Goal: Navigation & Orientation: Find specific page/section

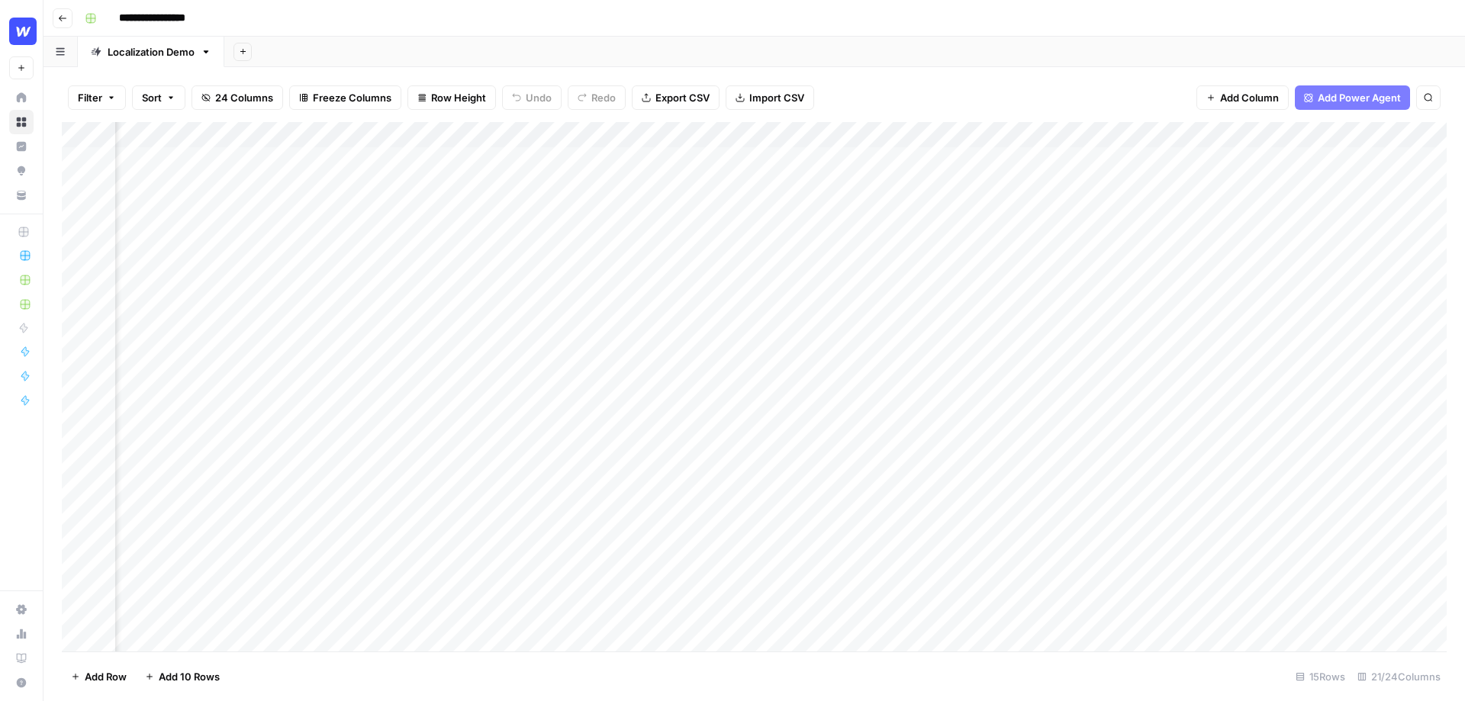
scroll to position [0, 1840]
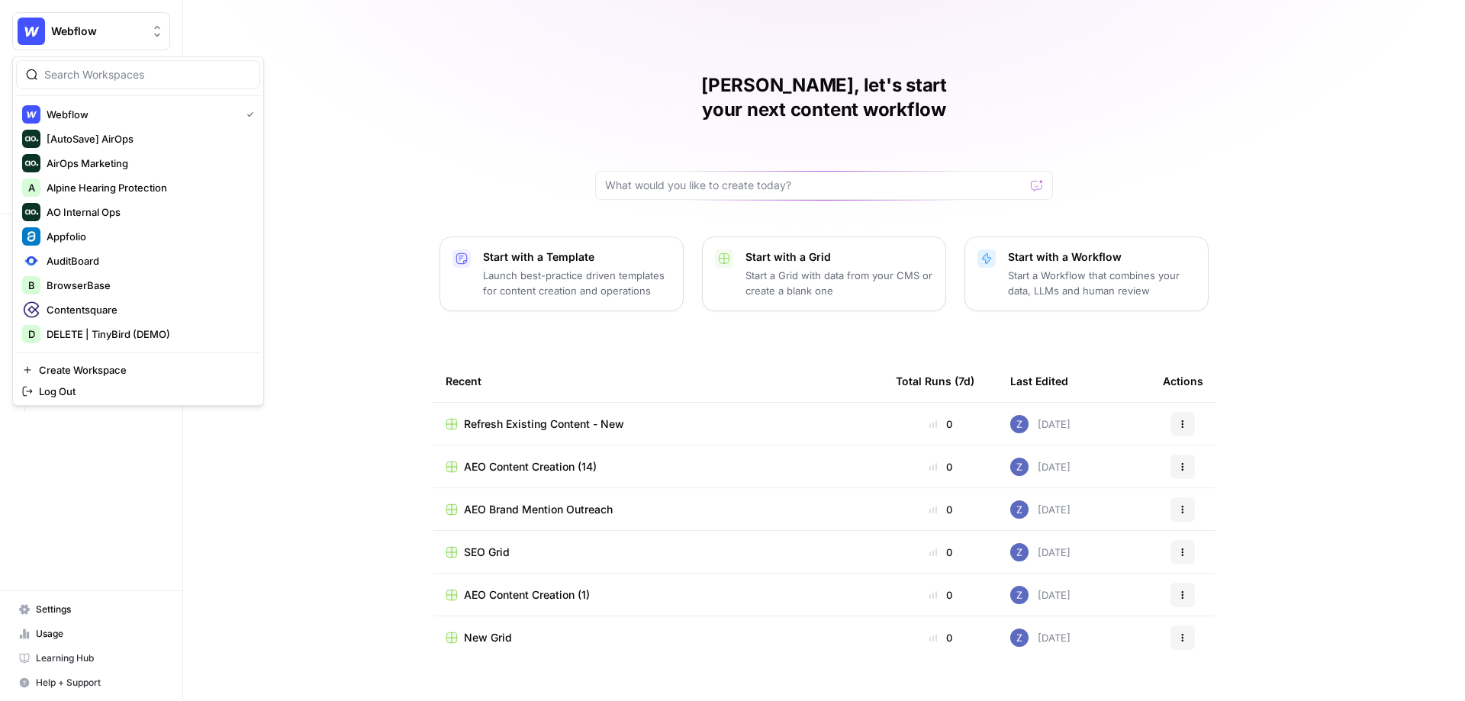
click at [88, 37] on span "Webflow" at bounding box center [97, 31] width 92 height 15
click at [336, 104] on div "Zoë, let's start your next content workflow Start with a Template Launch best-p…" at bounding box center [824, 363] width 1282 height 727
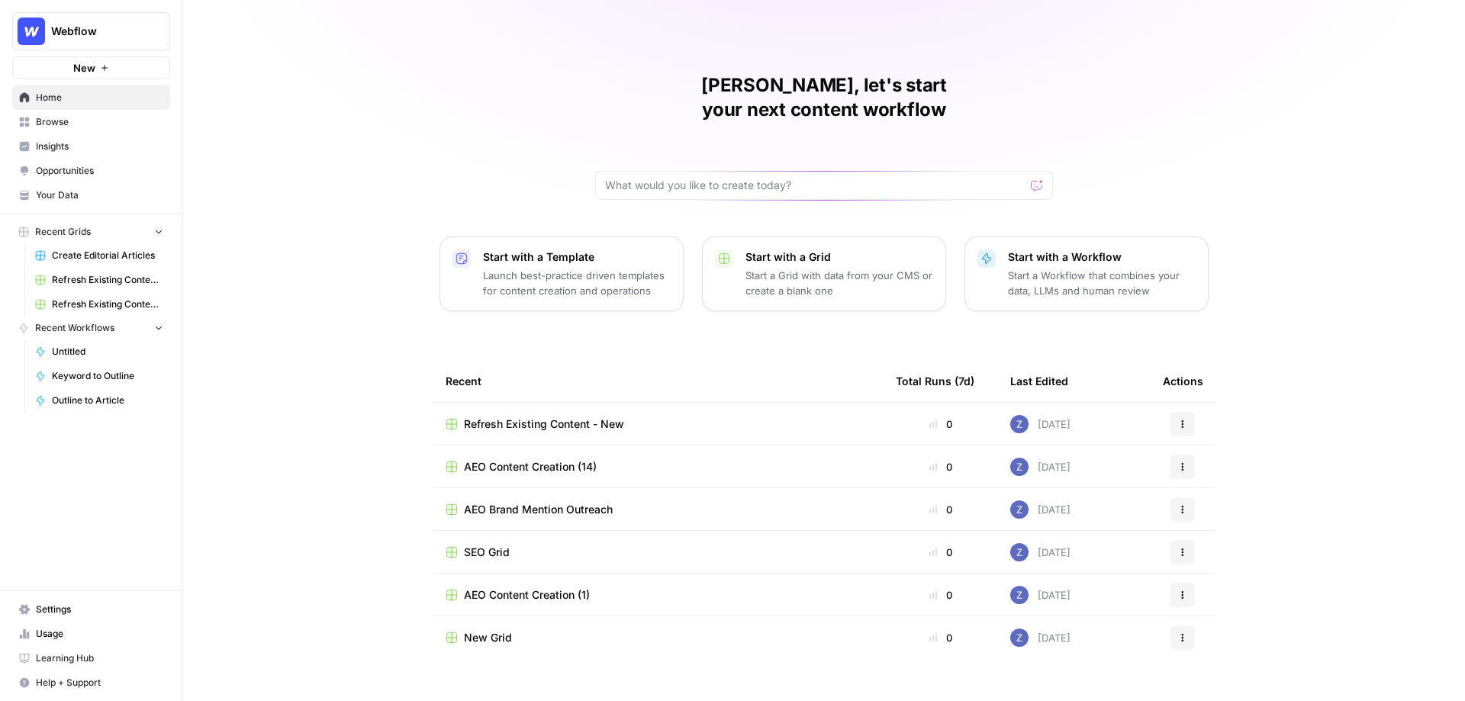
click at [72, 147] on span "Insights" at bounding box center [99, 147] width 127 height 14
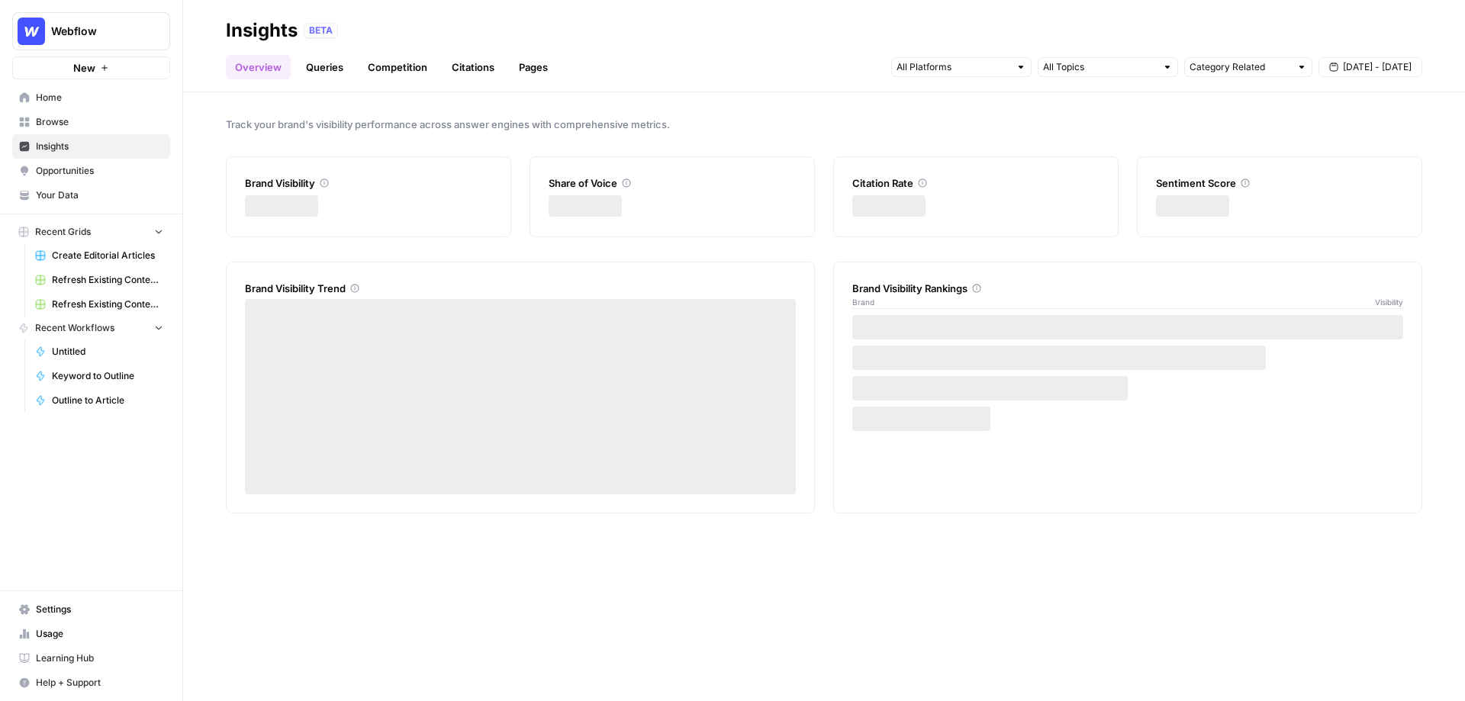
click at [72, 168] on span "Opportunities" at bounding box center [99, 171] width 127 height 14
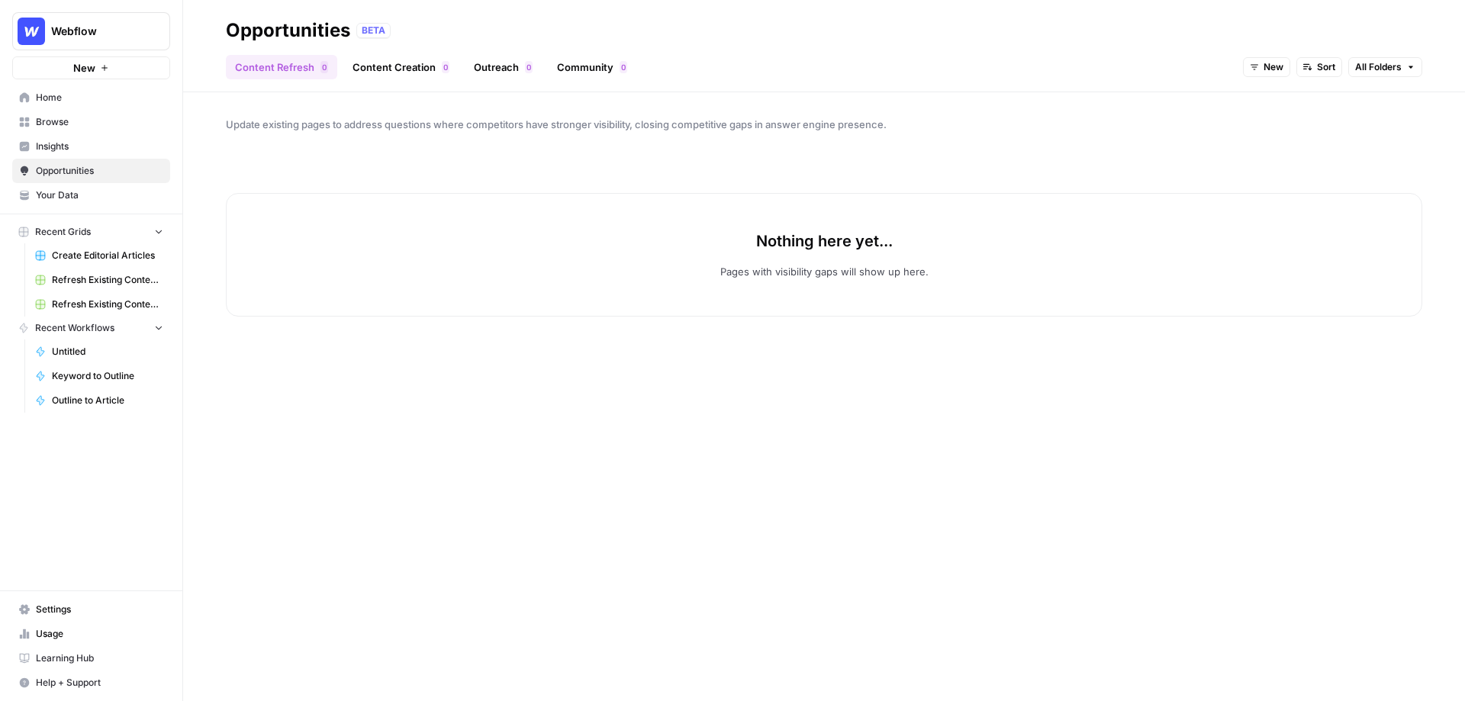
click at [1268, 68] on span "New" at bounding box center [1274, 67] width 20 height 14
click at [1297, 141] on span "In Progress" at bounding box center [1303, 143] width 61 height 15
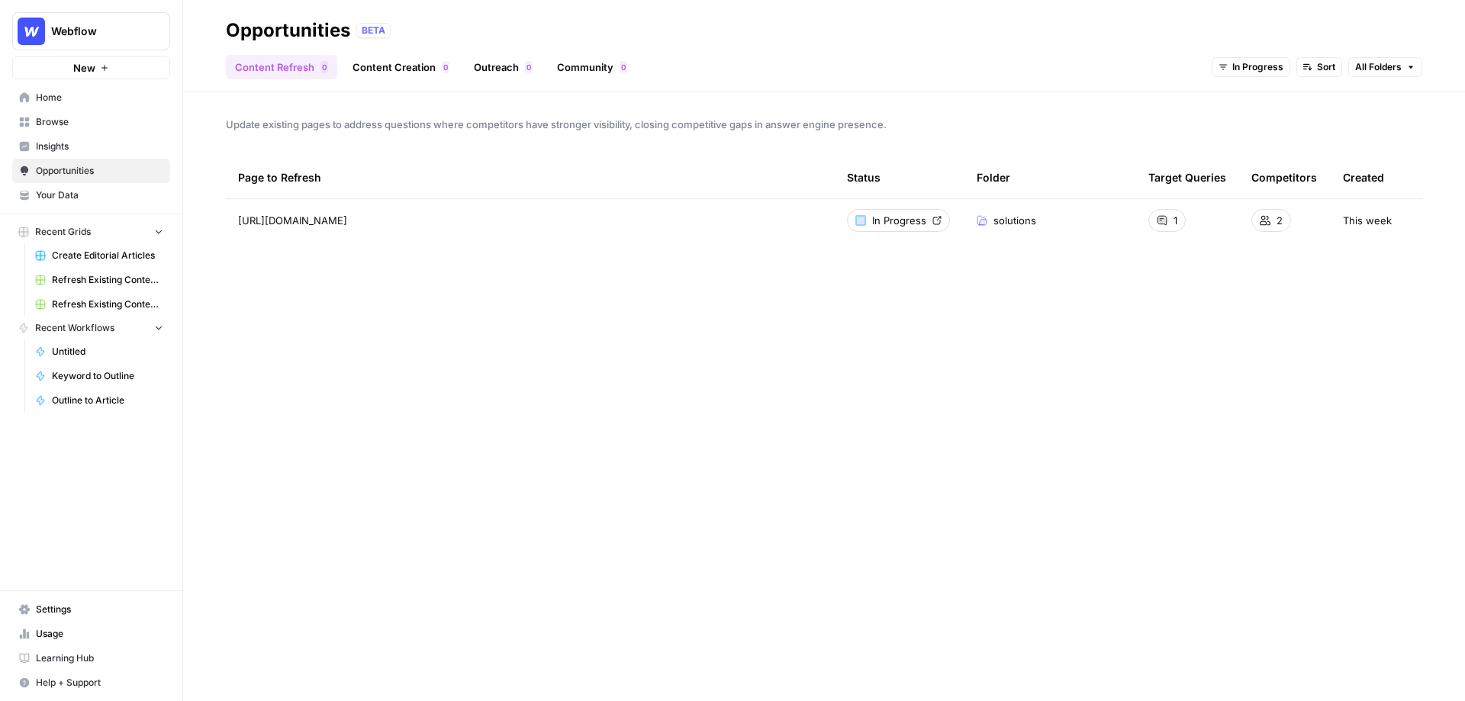
click at [85, 20] on button "Webflow" at bounding box center [91, 31] width 158 height 38
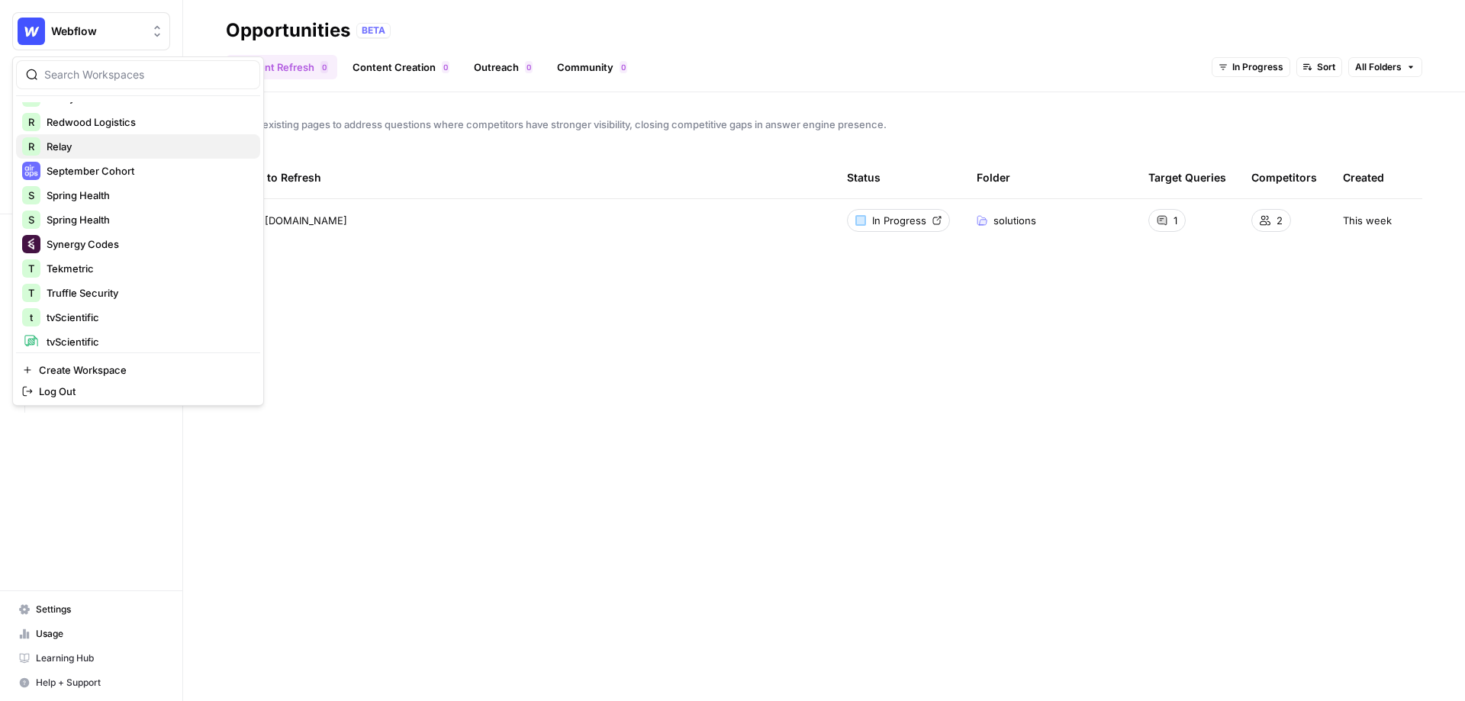
scroll to position [387, 0]
click at [124, 238] on span "Synergy Codes" at bounding box center [147, 240] width 201 height 15
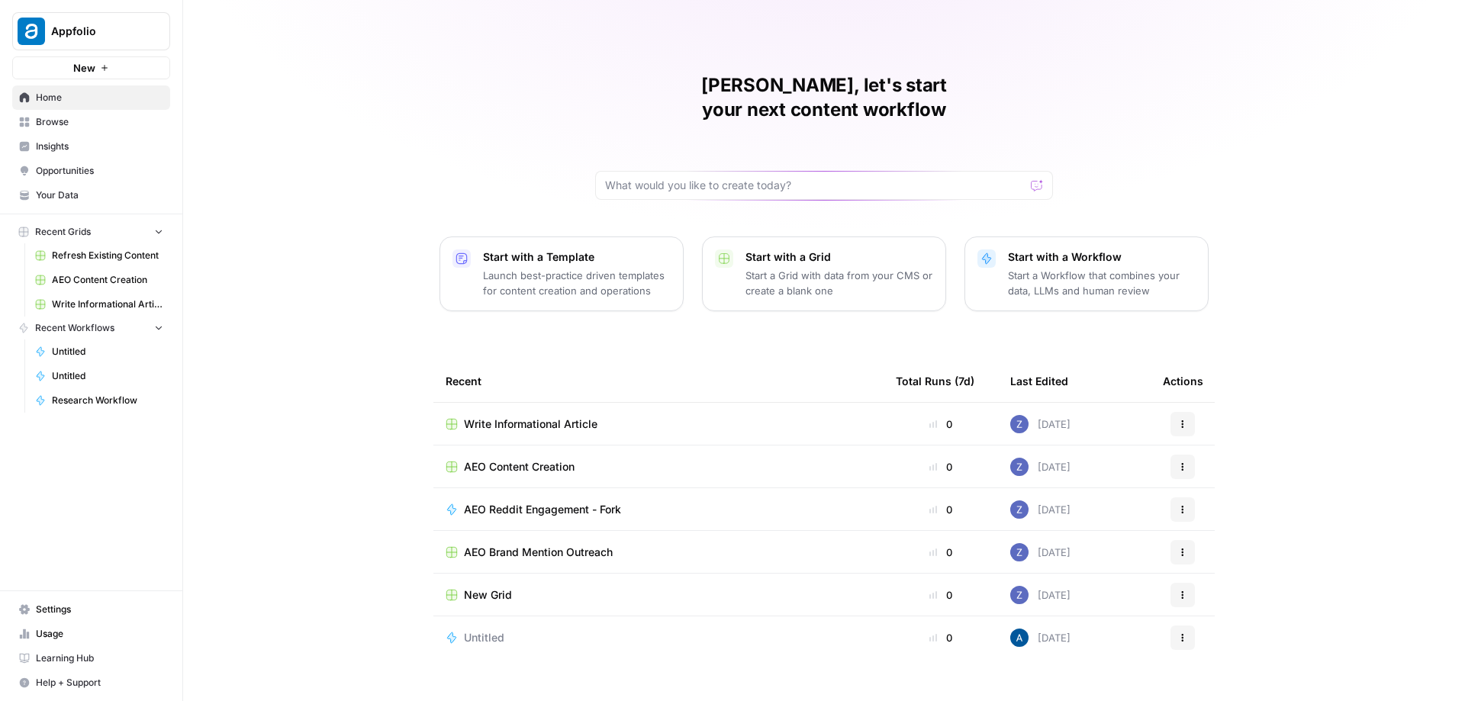
click at [77, 151] on span "Insights" at bounding box center [99, 147] width 127 height 14
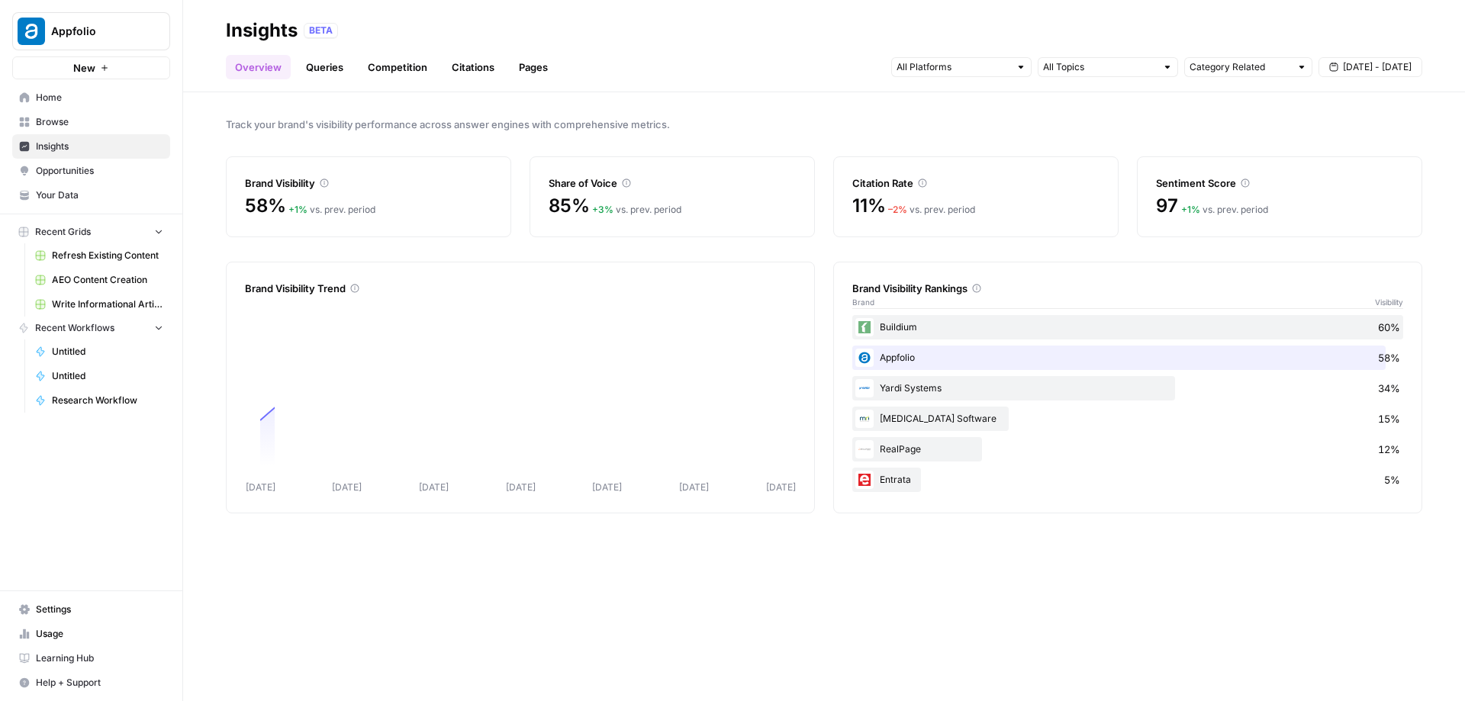
click at [77, 166] on span "Opportunities" at bounding box center [99, 171] width 127 height 14
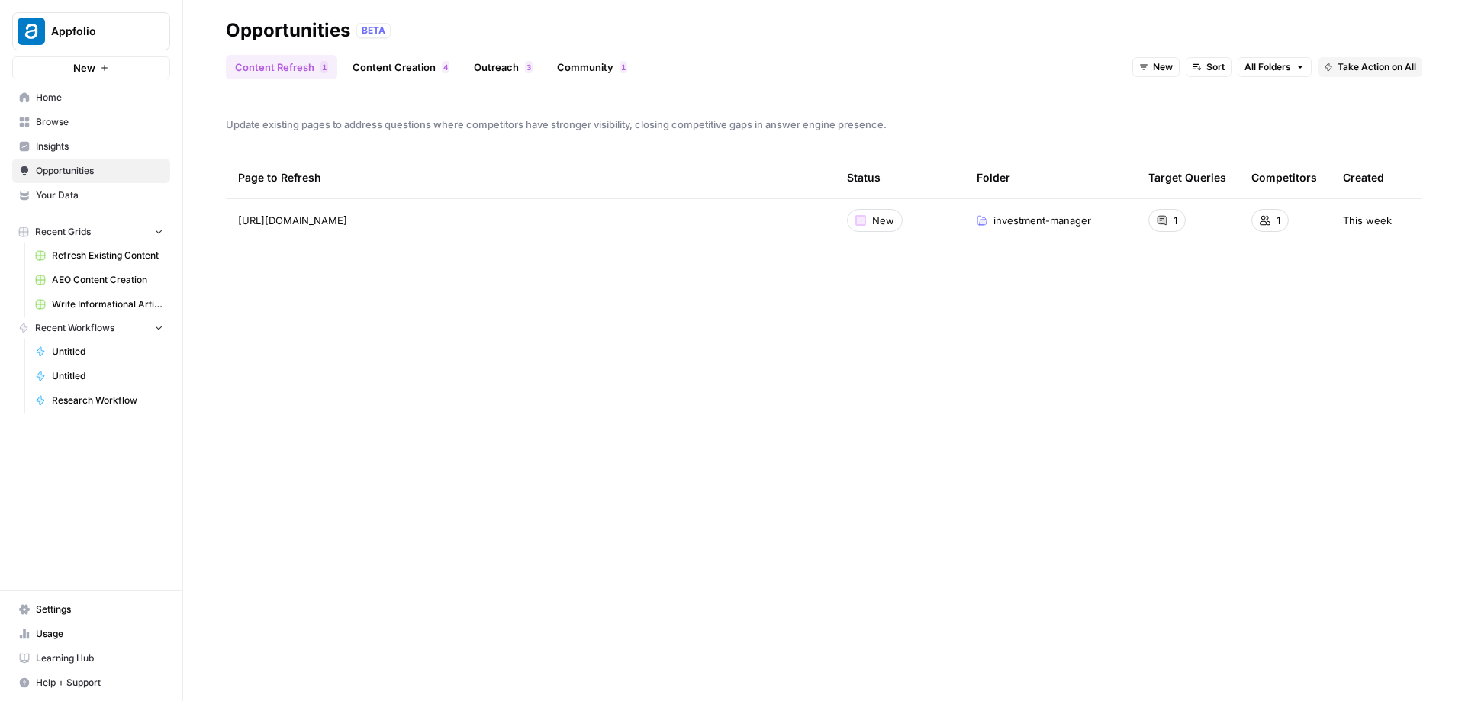
click at [114, 32] on span "Appfolio" at bounding box center [97, 31] width 92 height 15
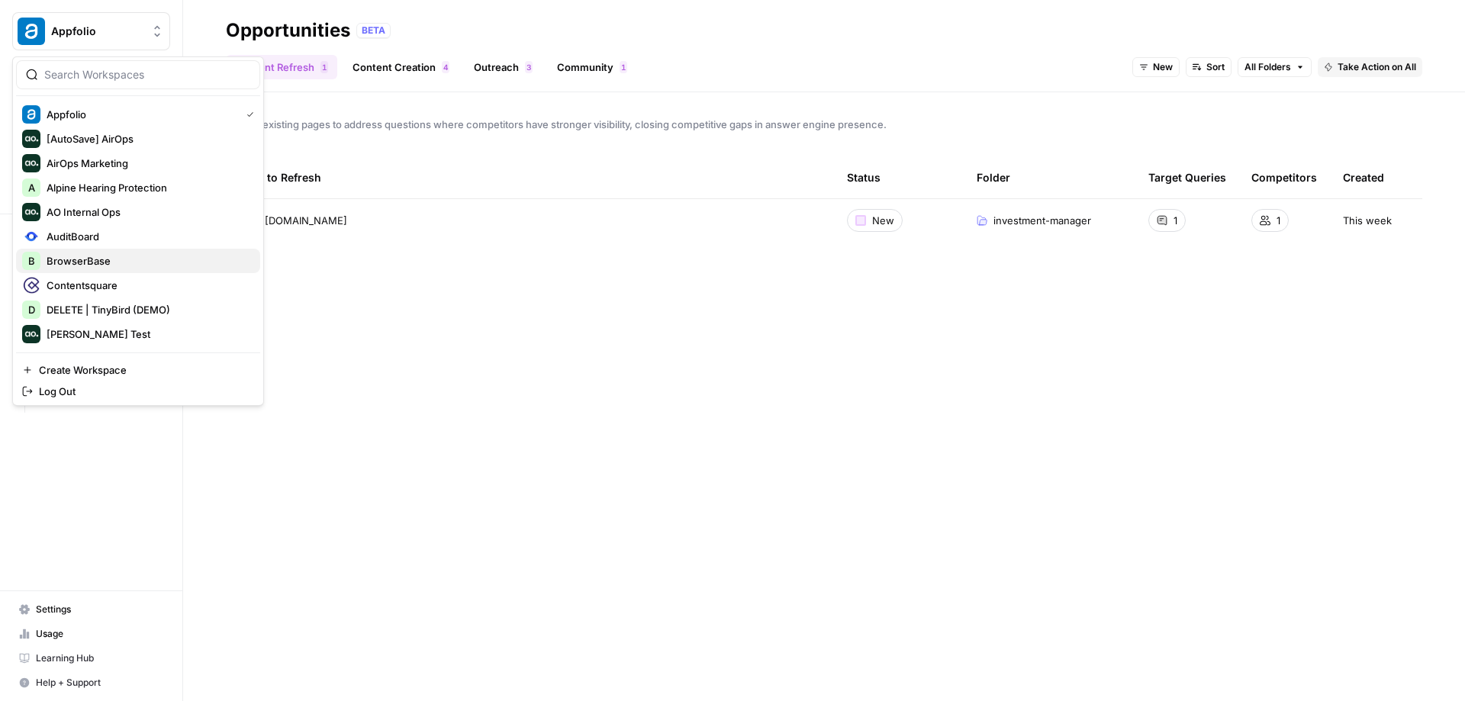
scroll to position [31, 0]
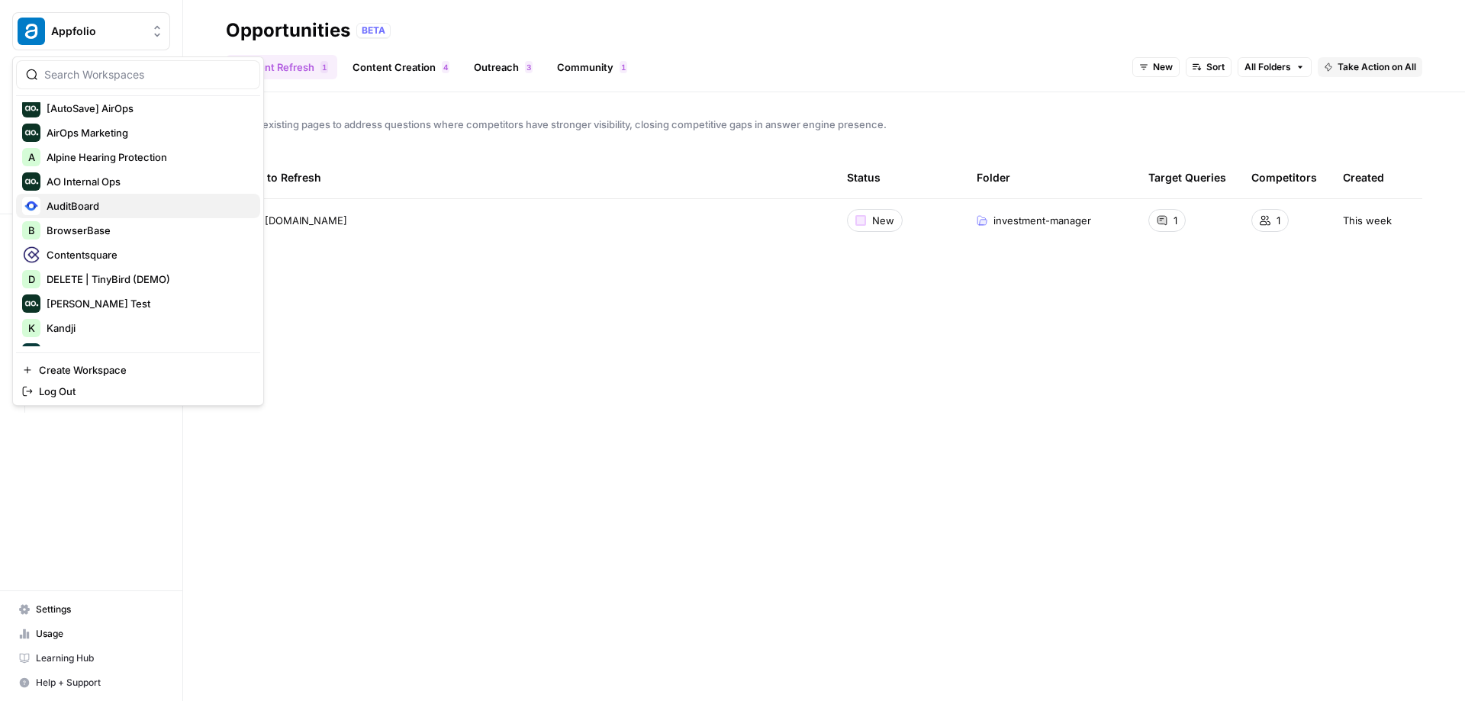
click at [86, 208] on span "AuditBoard" at bounding box center [147, 205] width 201 height 15
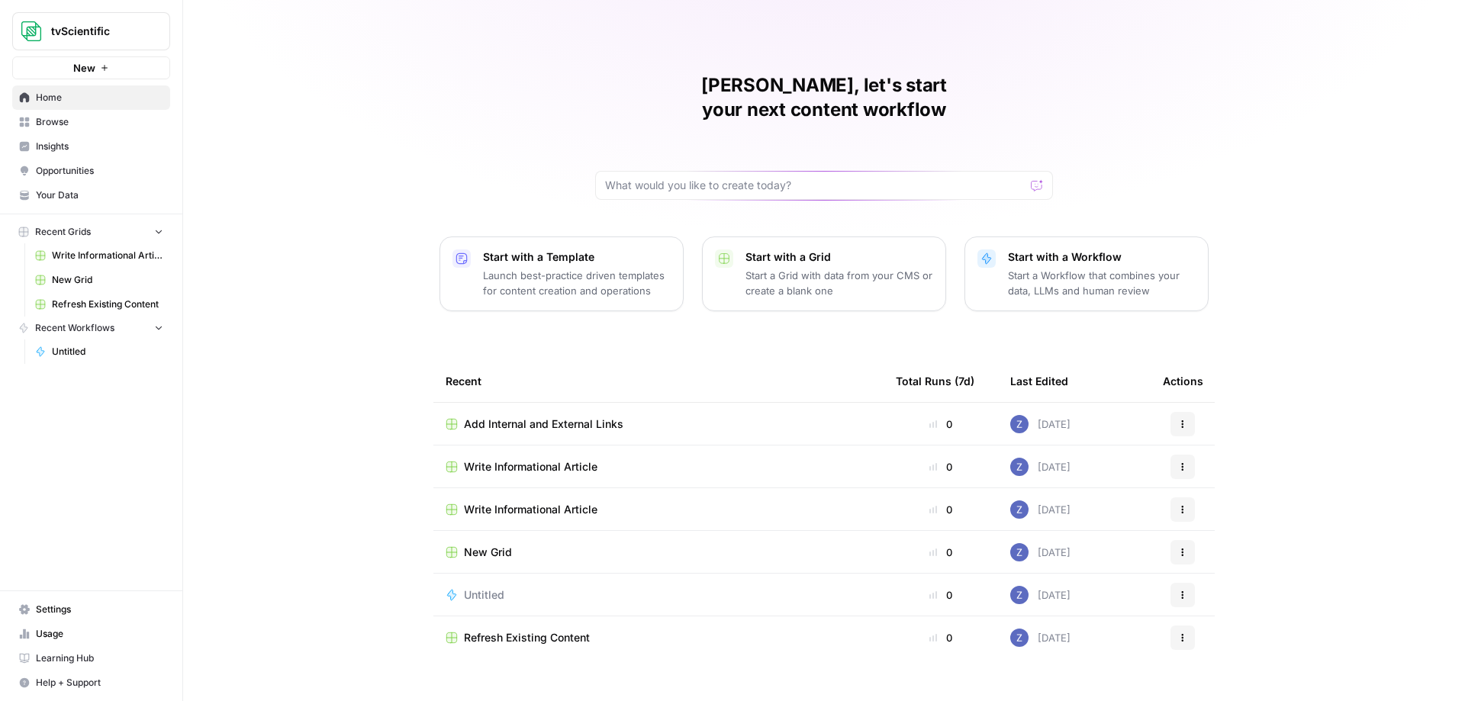
click at [71, 166] on span "Opportunities" at bounding box center [99, 171] width 127 height 14
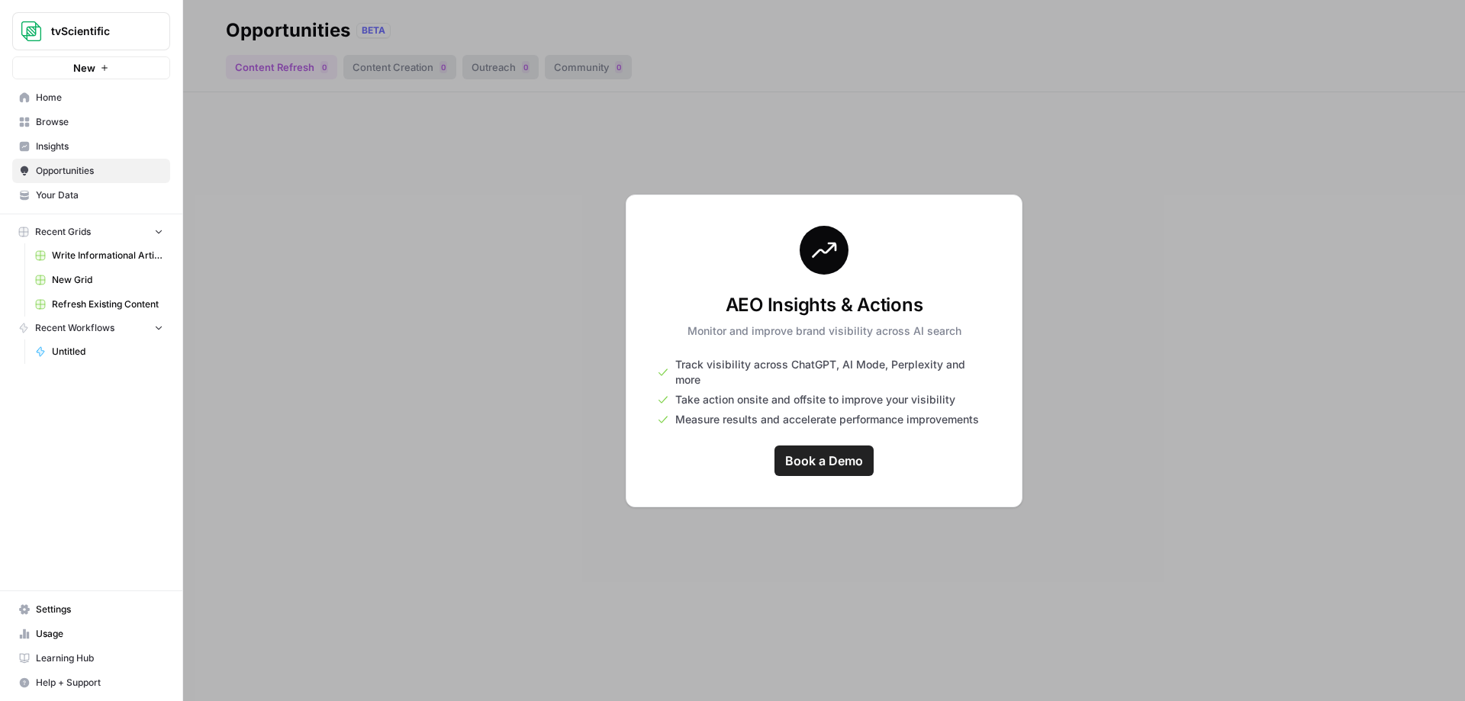
click at [111, 43] on button "tvScientific" at bounding box center [91, 31] width 158 height 38
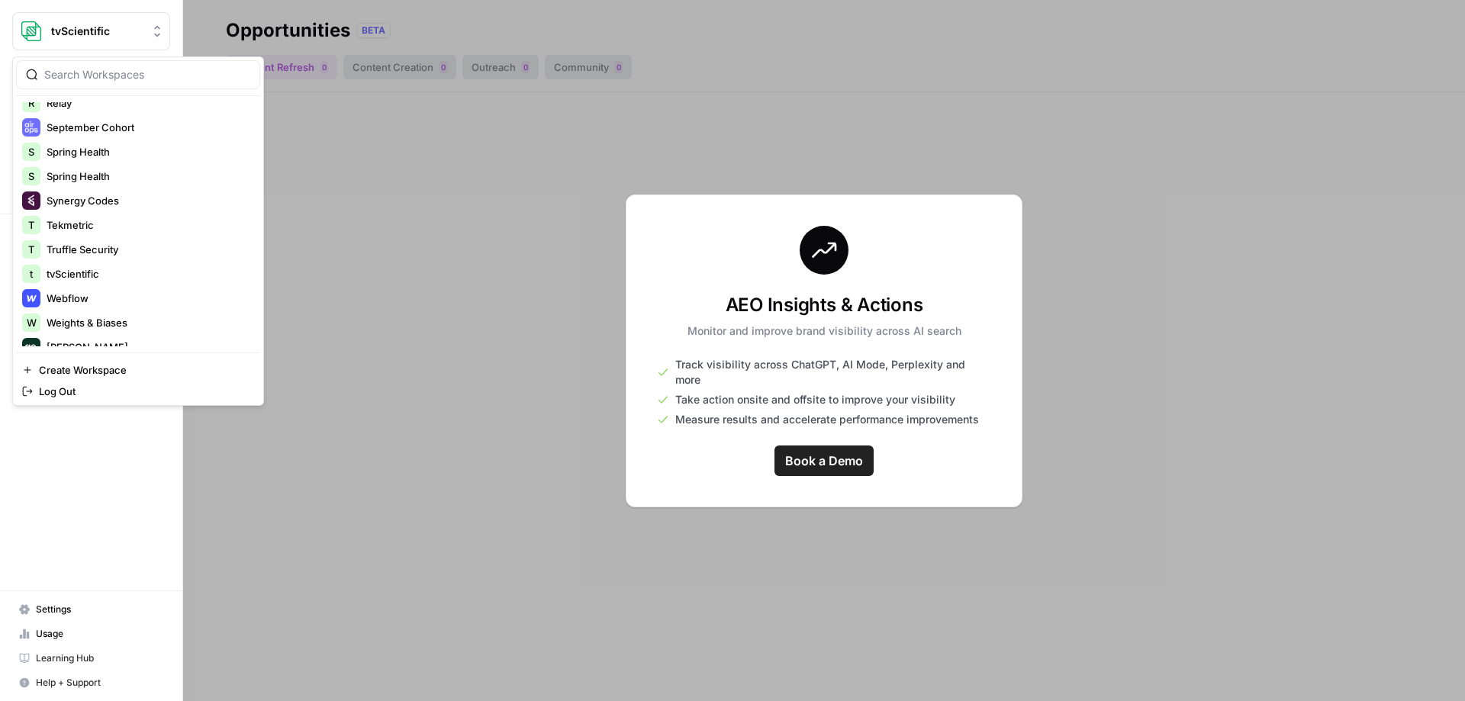
scroll to position [464, 0]
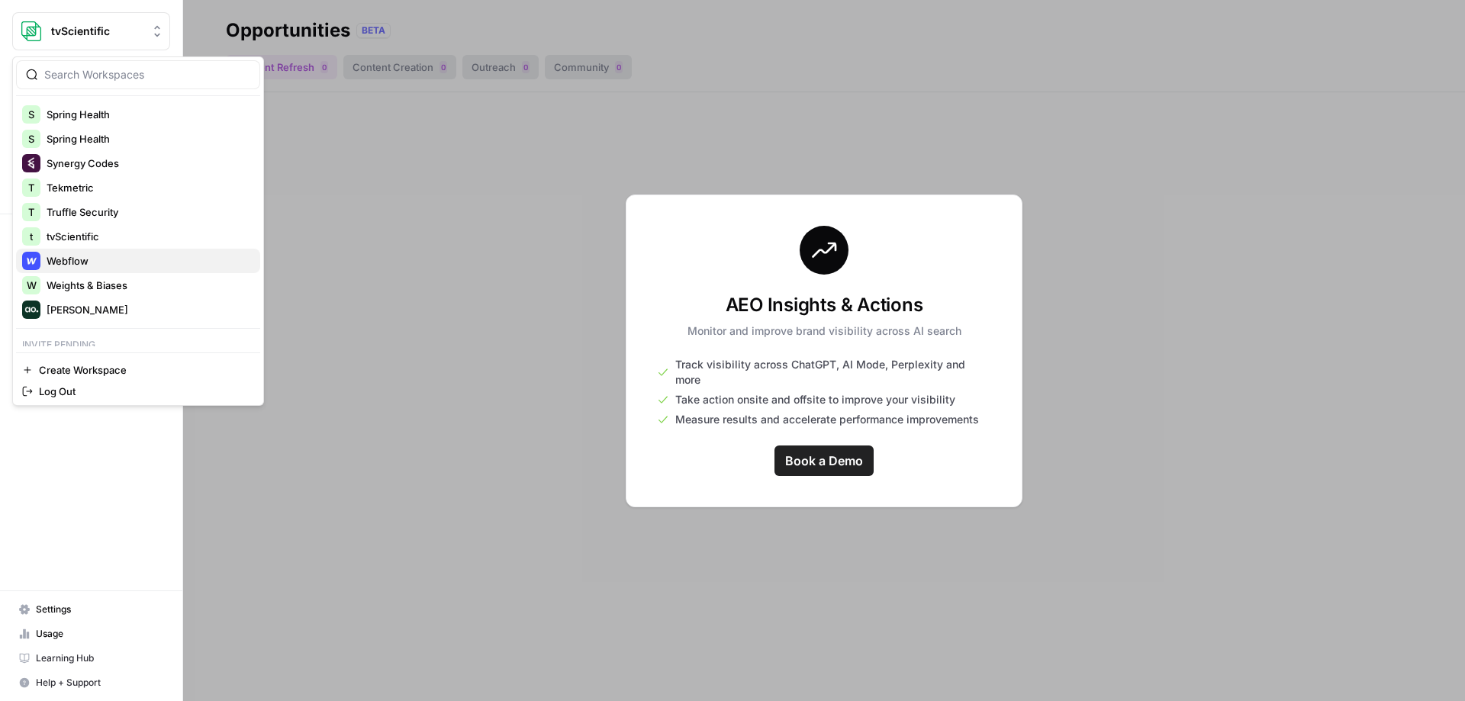
click at [105, 259] on span "Webflow" at bounding box center [147, 260] width 201 height 15
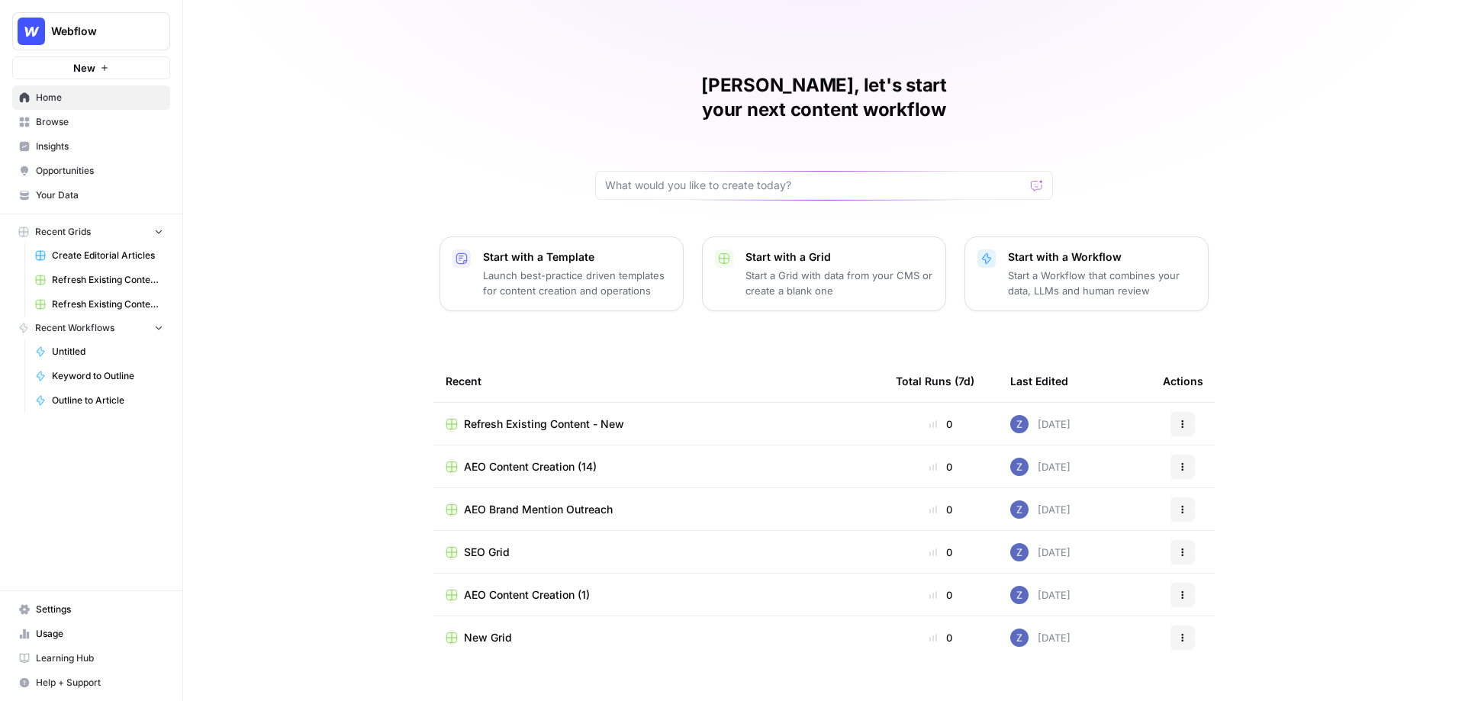
click at [82, 162] on link "Opportunities" at bounding box center [91, 171] width 158 height 24
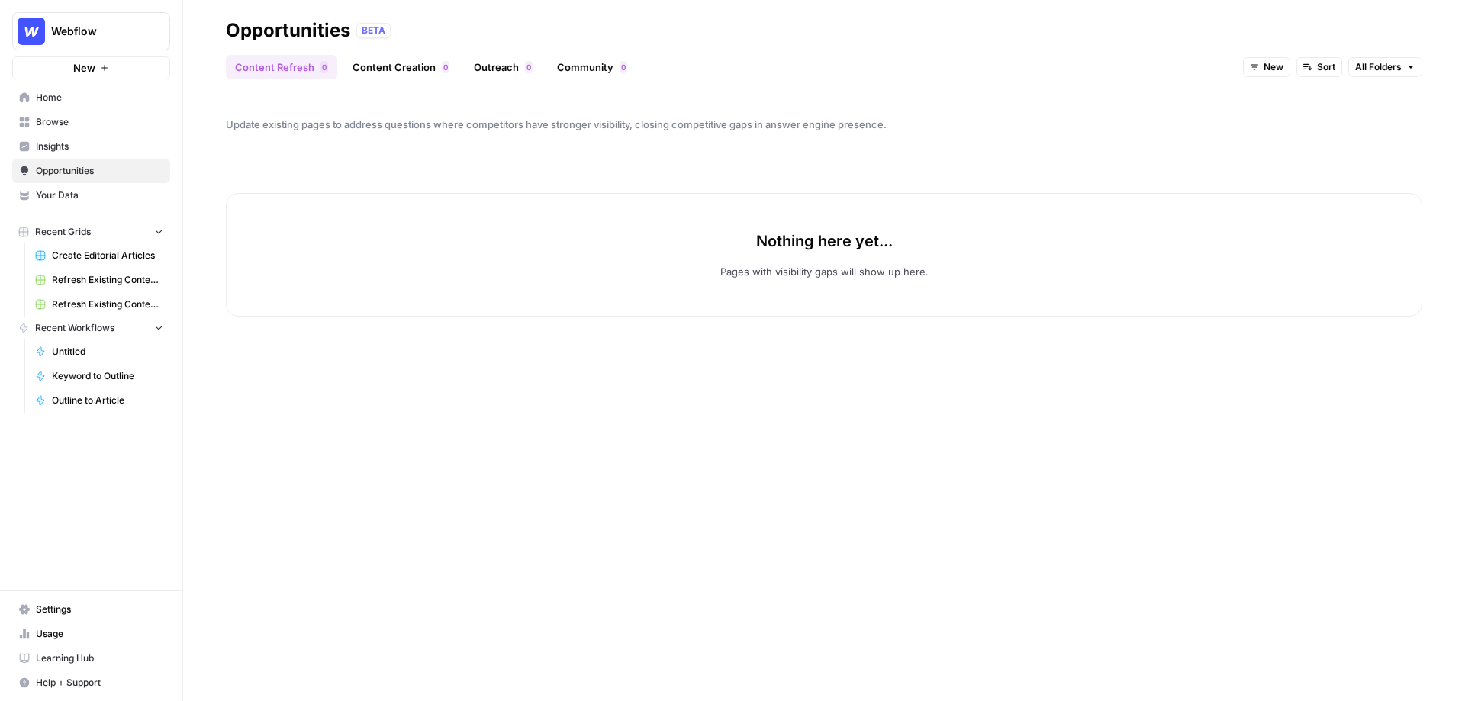
click at [363, 72] on link "Content Creation 0" at bounding box center [400, 67] width 115 height 24
click at [1354, 69] on span "New" at bounding box center [1354, 67] width 20 height 14
click at [1368, 140] on span "In Progress" at bounding box center [1383, 143] width 61 height 15
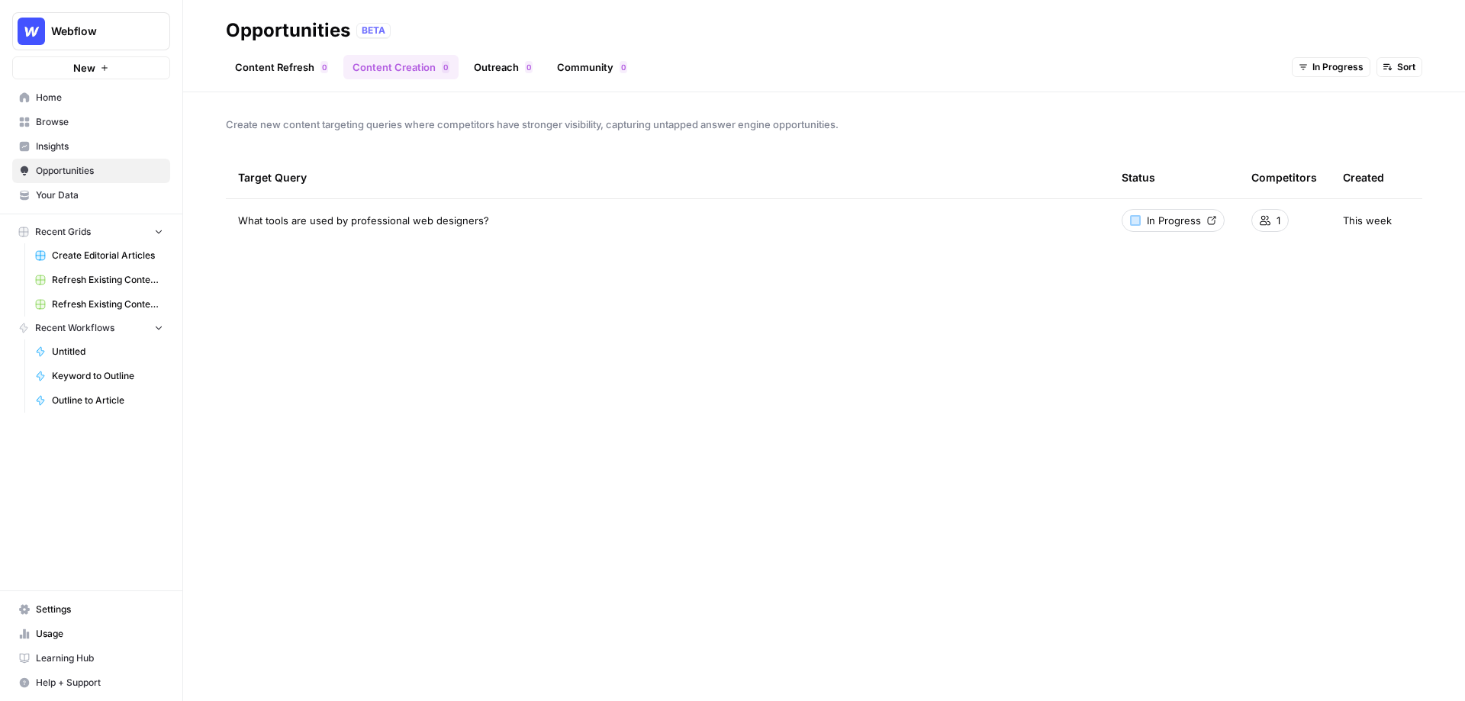
click at [80, 170] on span "Opportunities" at bounding box center [99, 171] width 127 height 14
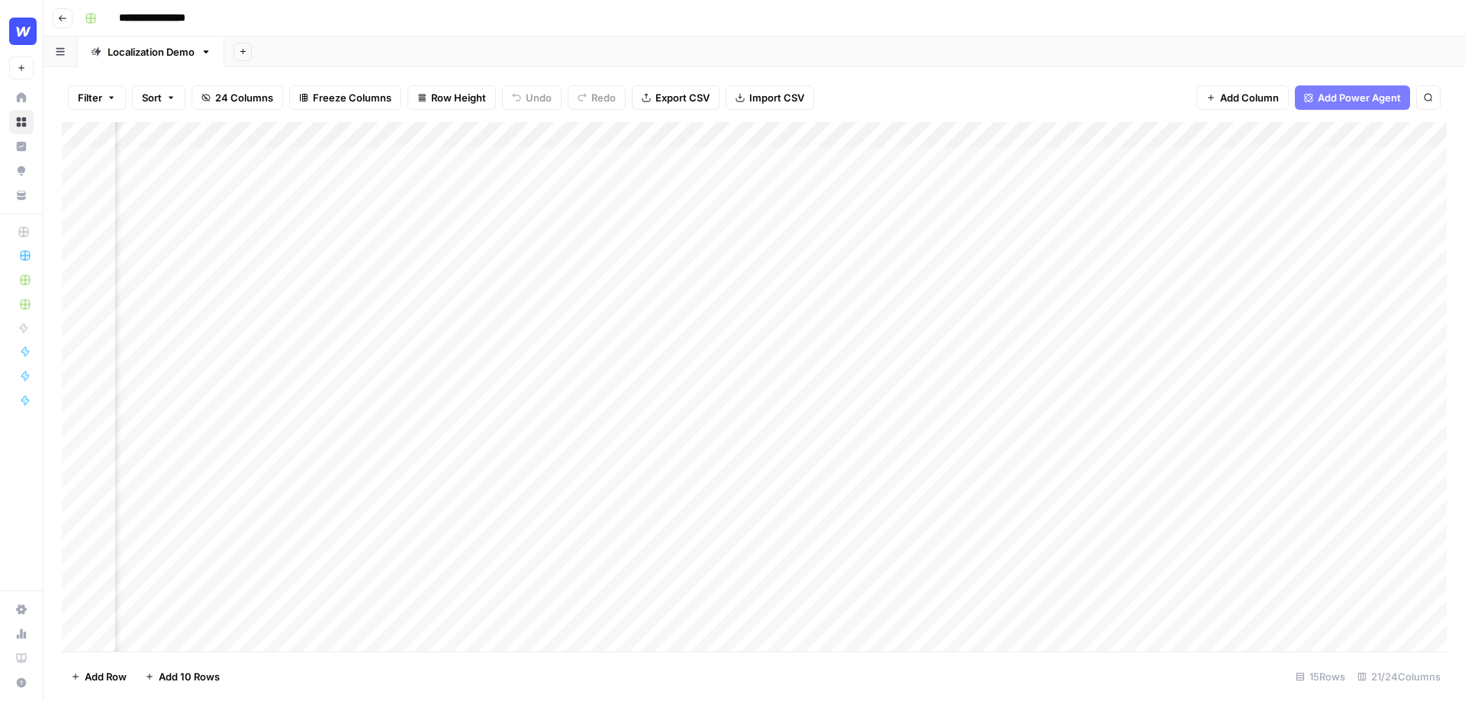
scroll to position [0, 1840]
